Goal: Information Seeking & Learning: Check status

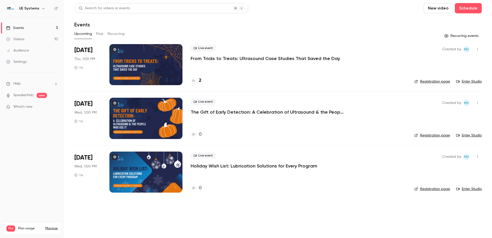
click at [199, 83] on h4 "2" at bounding box center [200, 80] width 3 height 7
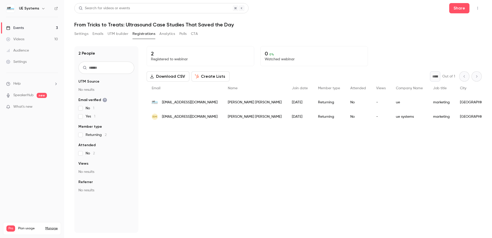
click at [149, 34] on button "Registrations" at bounding box center [144, 34] width 23 height 8
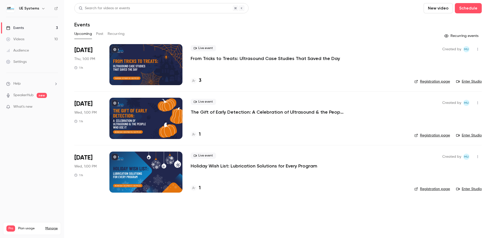
click at [201, 135] on div "1" at bounding box center [299, 134] width 216 height 7
click at [200, 134] on h4 "1" at bounding box center [200, 134] width 2 height 7
click at [200, 81] on h4 "3" at bounding box center [200, 80] width 3 height 7
click at [199, 132] on h4 "1" at bounding box center [200, 134] width 2 height 7
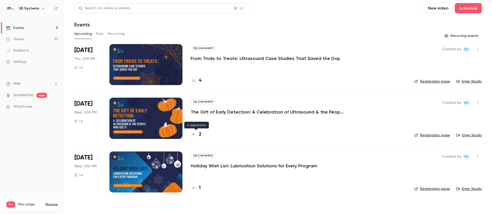
click at [201, 135] on h4 "2" at bounding box center [200, 134] width 3 height 7
click at [202, 82] on div "4" at bounding box center [299, 80] width 216 height 7
click at [200, 79] on h4 "4" at bounding box center [200, 80] width 3 height 7
click at [200, 187] on h4 "1" at bounding box center [200, 188] width 2 height 7
click at [204, 186] on div "2" at bounding box center [299, 188] width 216 height 7
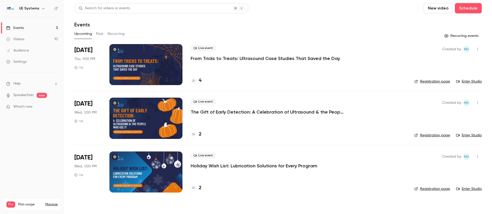
click at [201, 187] on div "2" at bounding box center [299, 188] width 216 height 7
click at [201, 188] on h4 "2" at bounding box center [200, 188] width 3 height 7
click at [200, 81] on h4 "4" at bounding box center [200, 80] width 3 height 7
click at [201, 80] on h4 "4" at bounding box center [200, 80] width 3 height 7
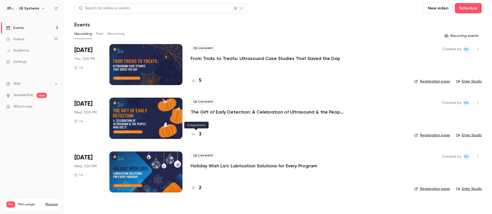
click at [198, 135] on div "3" at bounding box center [196, 134] width 11 height 7
